Goal: Communication & Community: Answer question/provide support

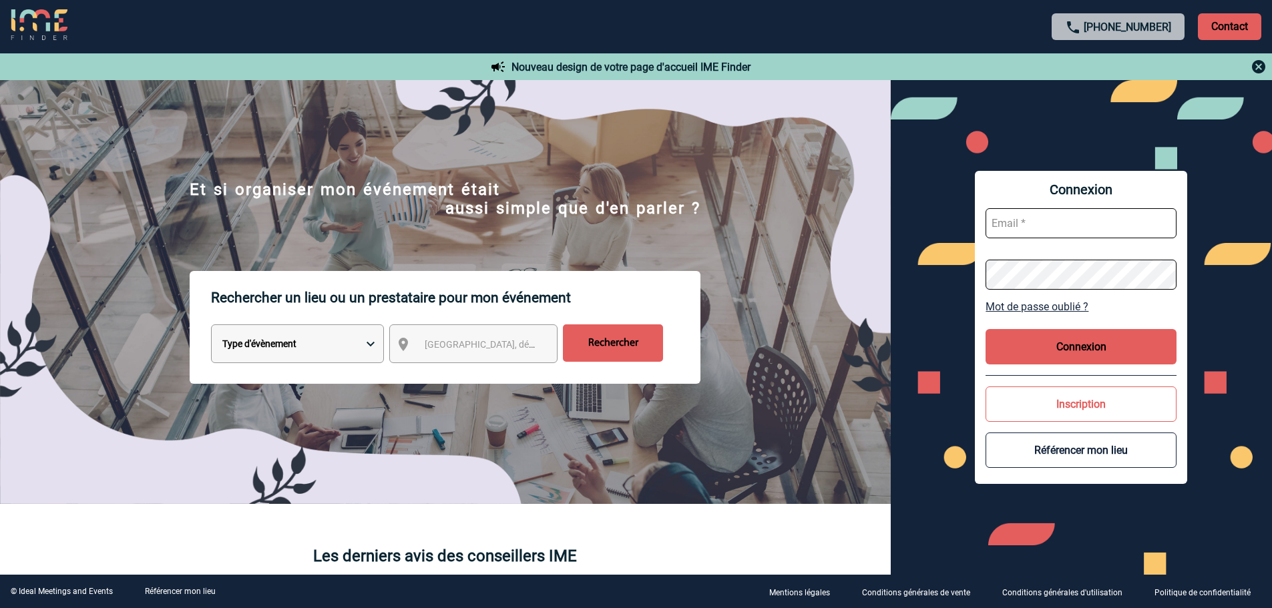
type input "[PERSON_NAME][EMAIL_ADDRESS][DOMAIN_NAME]"
click at [1151, 348] on button "Connexion" at bounding box center [1081, 346] width 191 height 35
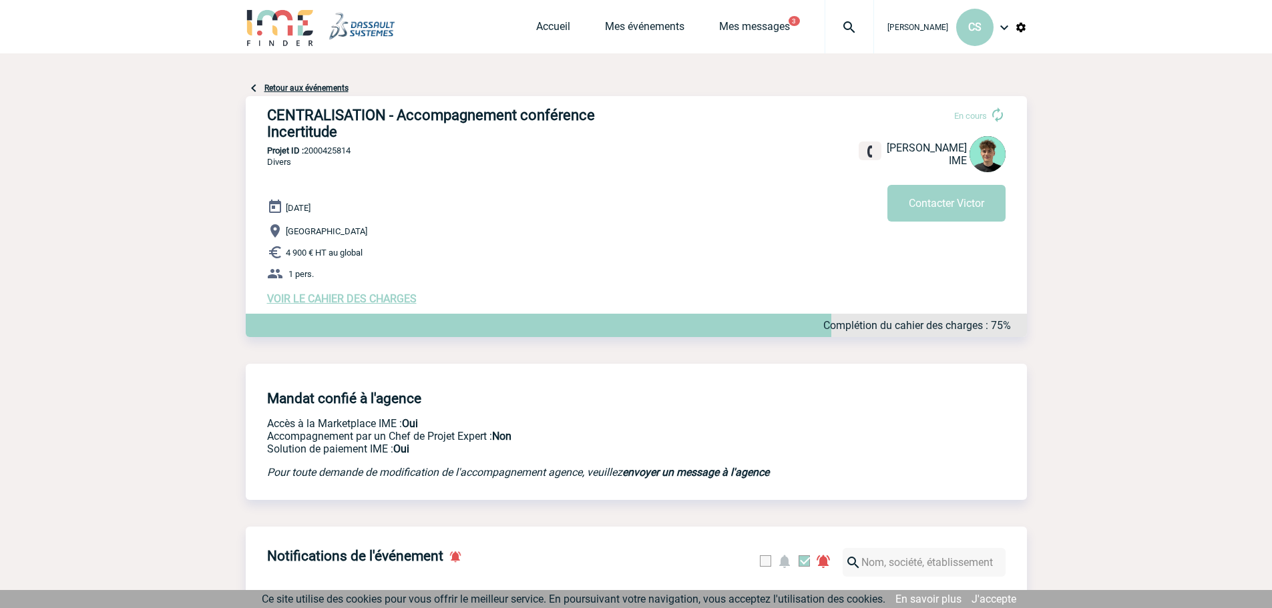
click at [325, 293] on span "VOIR LE CAHIER DES CHARGES" at bounding box center [342, 299] width 150 height 13
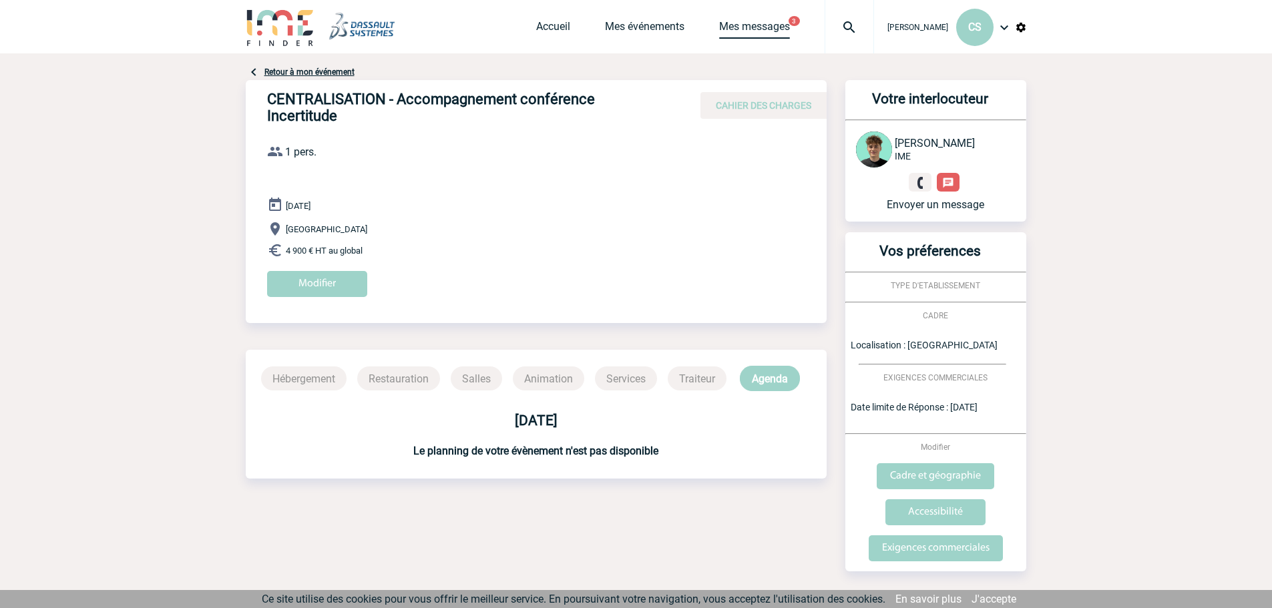
click at [746, 29] on link "Mes messages" at bounding box center [754, 29] width 71 height 19
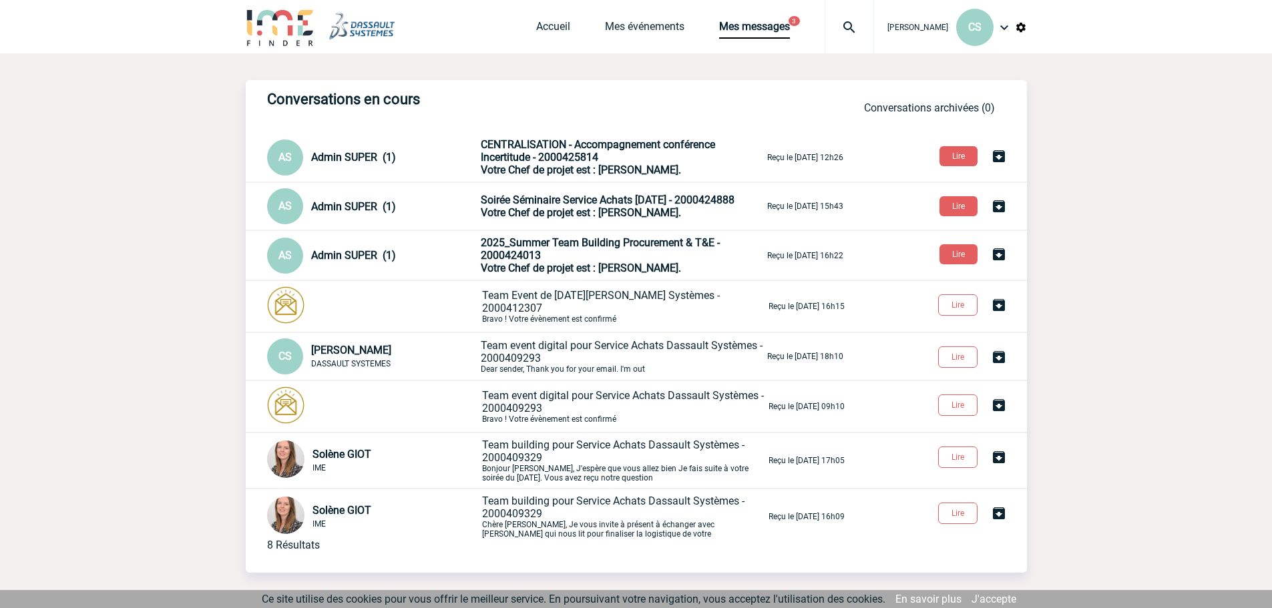
click at [599, 256] on p "2025_Summer Team Building Procurement & T&E - 2000424013 Votre Chef de projet e…" at bounding box center [623, 255] width 284 height 38
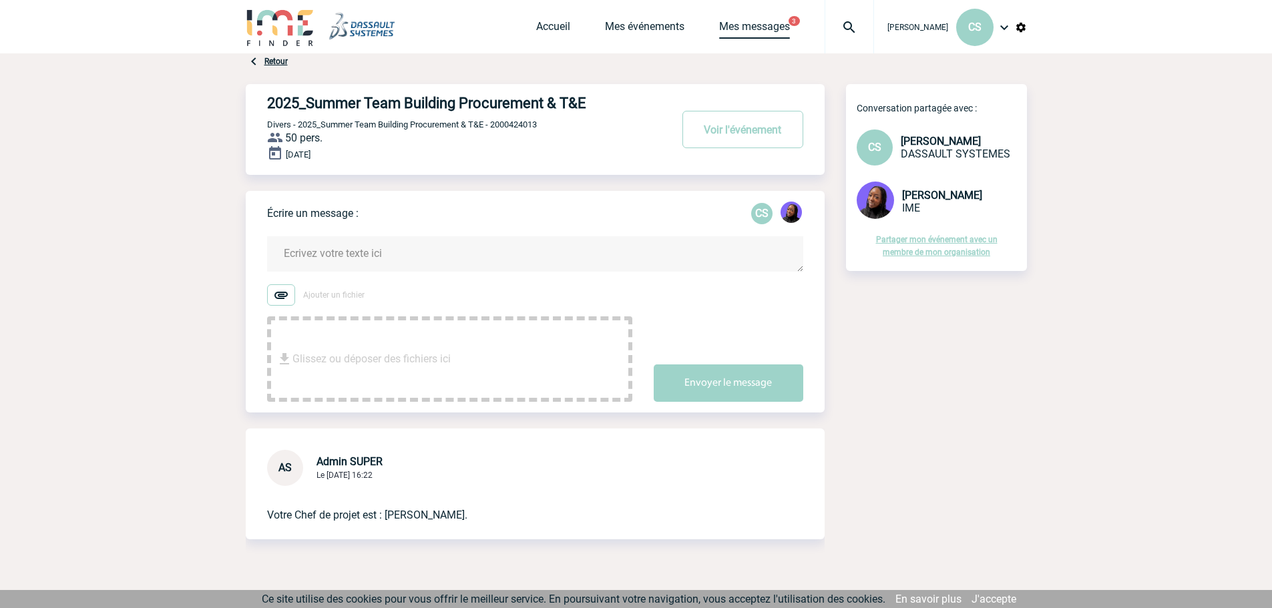
click at [724, 24] on link "Mes messages" at bounding box center [754, 29] width 71 height 19
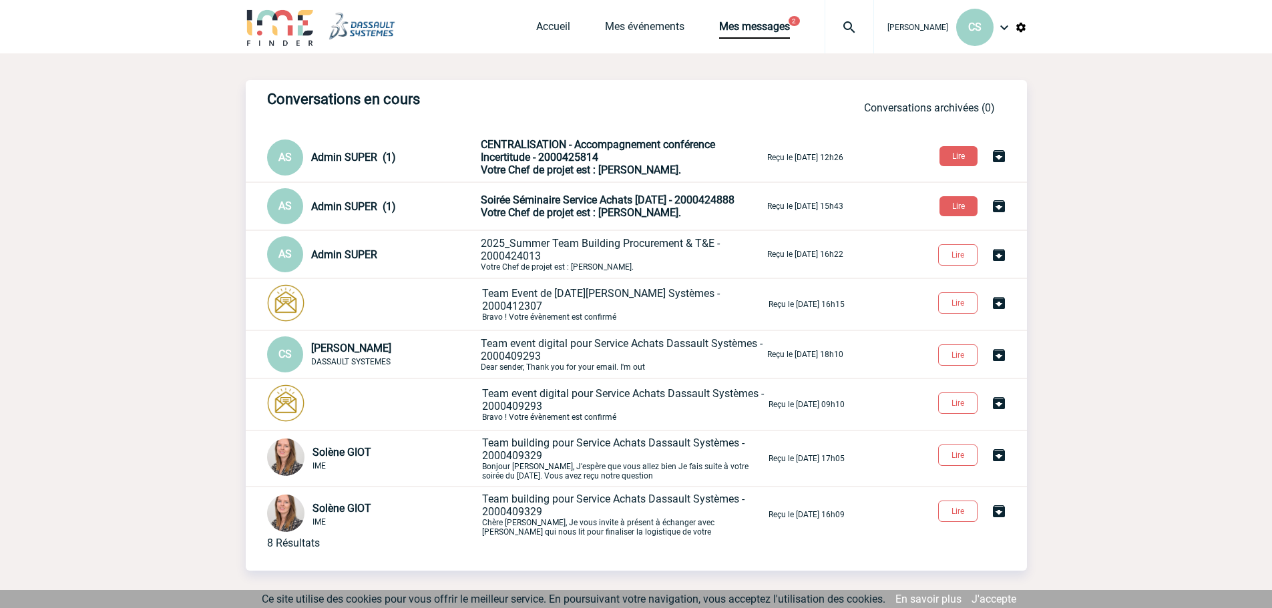
click at [606, 206] on p "Soirée Séminaire Service Achats [DATE] - 2000424888 Votre Chef de projet est : …" at bounding box center [623, 206] width 284 height 25
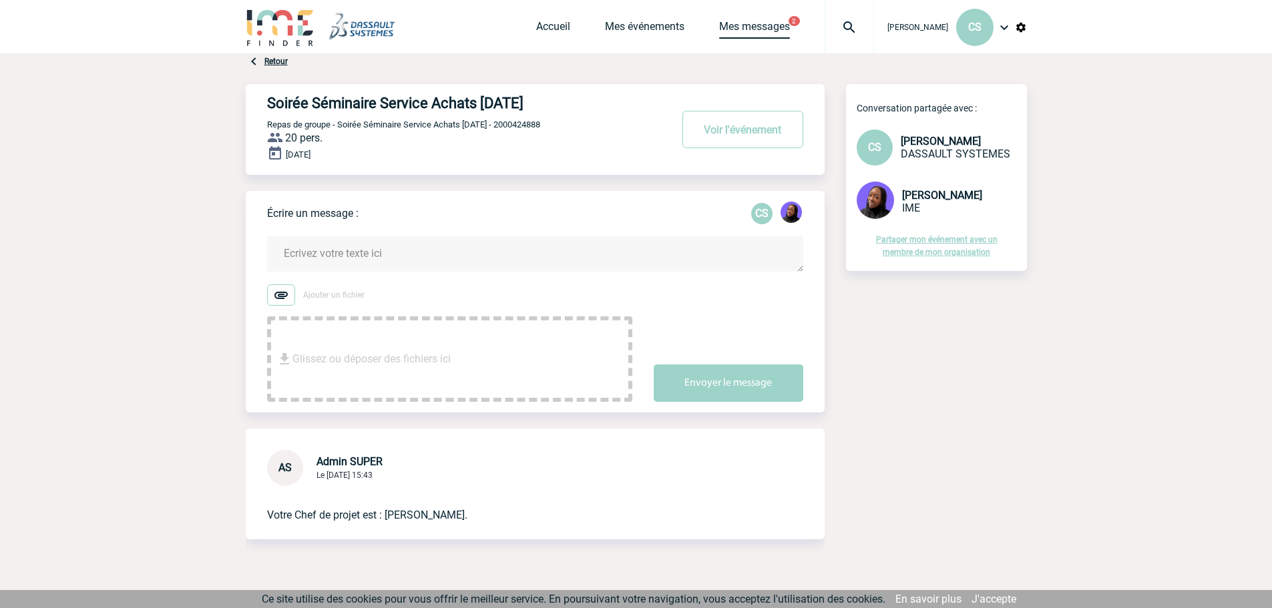
click at [727, 27] on link "Mes messages" at bounding box center [754, 29] width 71 height 19
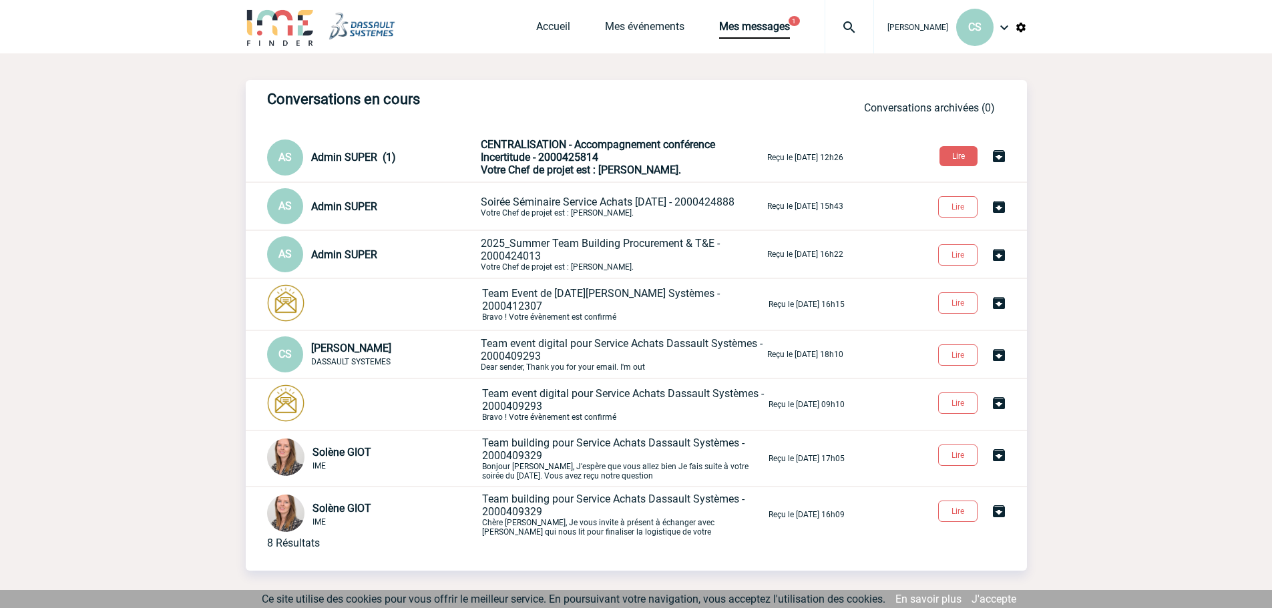
click at [654, 160] on p "CENTRALISATION - Accompagnement conférence Incertitude - 2000425814 Votre Chef …" at bounding box center [623, 157] width 284 height 38
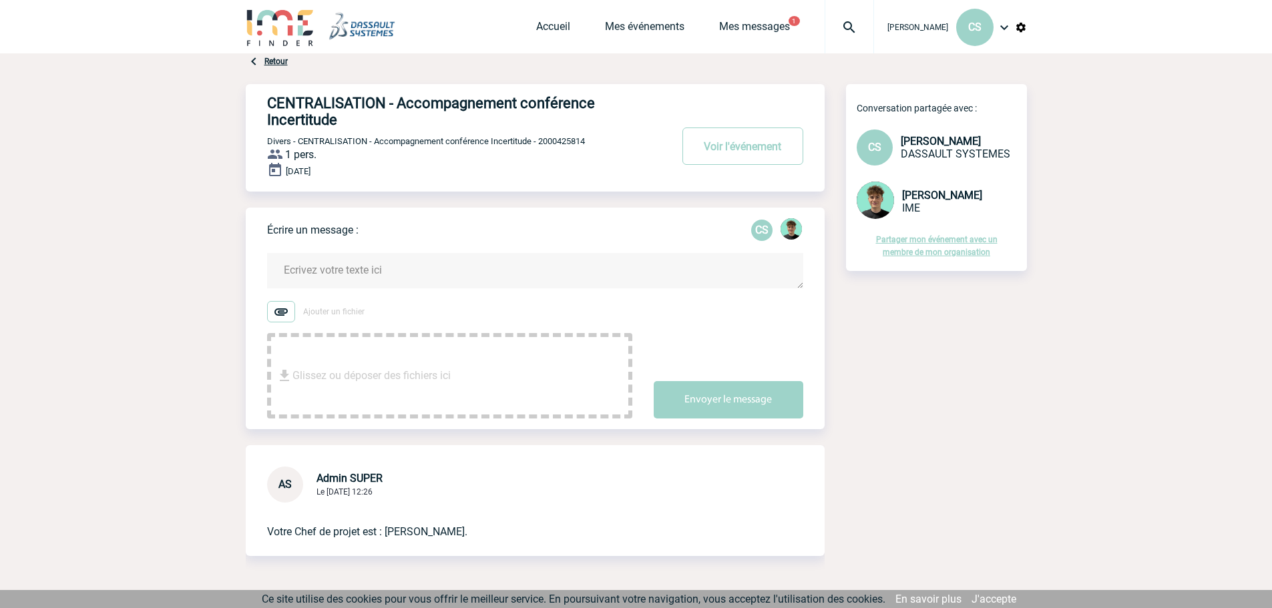
scroll to position [57, 0]
